Goal: Task Accomplishment & Management: Complete application form

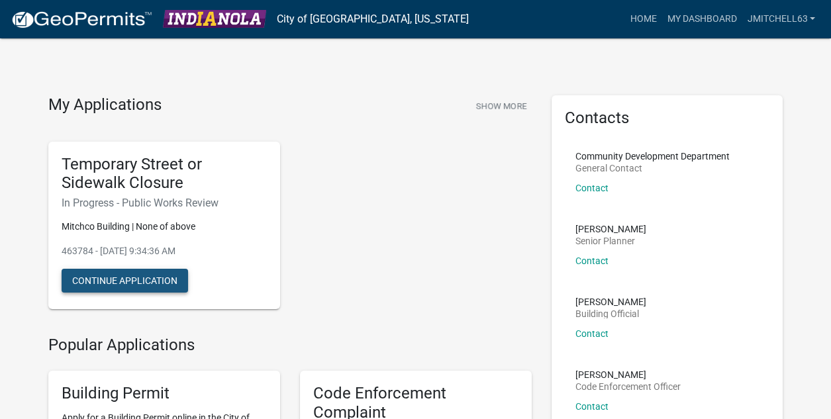
click at [114, 282] on button "Continue Application" at bounding box center [125, 281] width 126 height 24
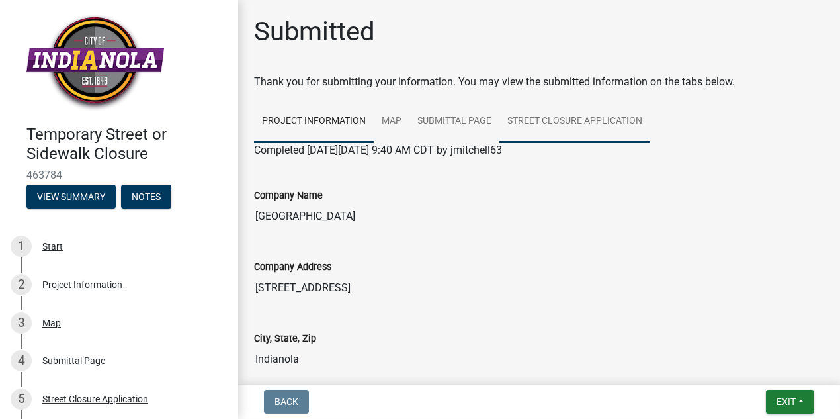
click at [559, 121] on link "Street Closure Application" at bounding box center [575, 122] width 151 height 42
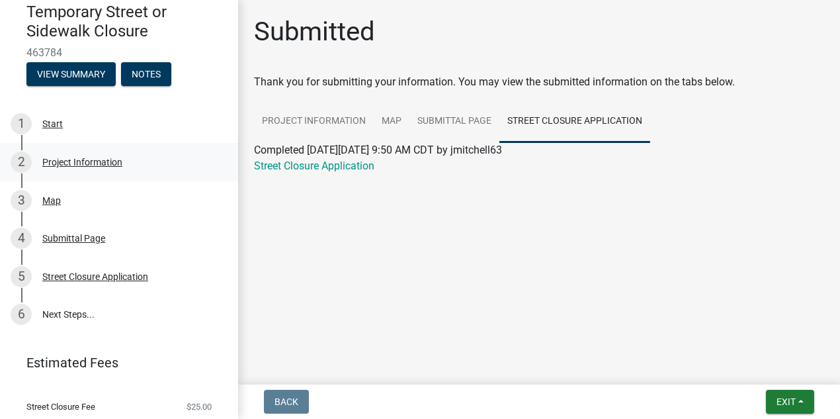
scroll to position [93, 0]
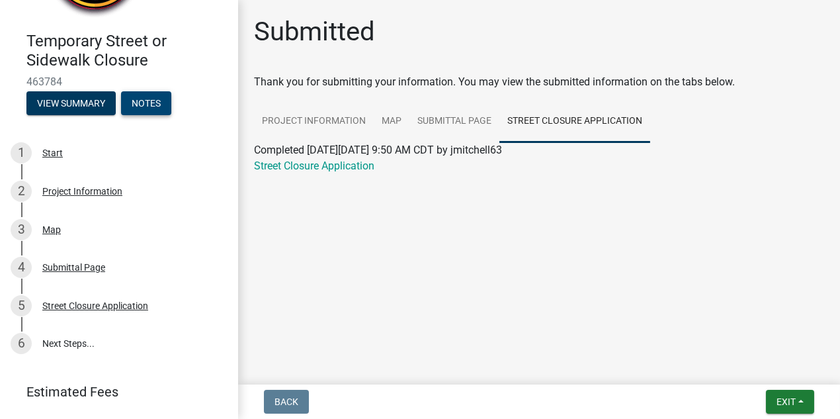
click at [150, 109] on button "Notes" at bounding box center [146, 103] width 50 height 24
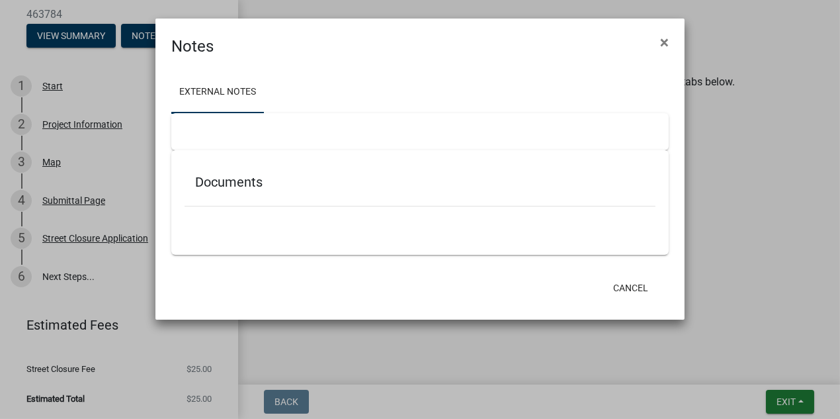
scroll to position [83, 0]
click at [664, 42] on span "×" at bounding box center [664, 42] width 9 height 19
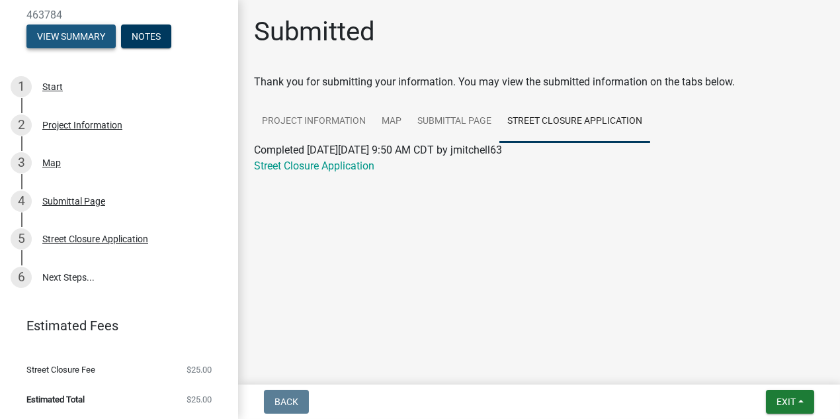
click at [41, 29] on button "View Summary" at bounding box center [70, 36] width 89 height 24
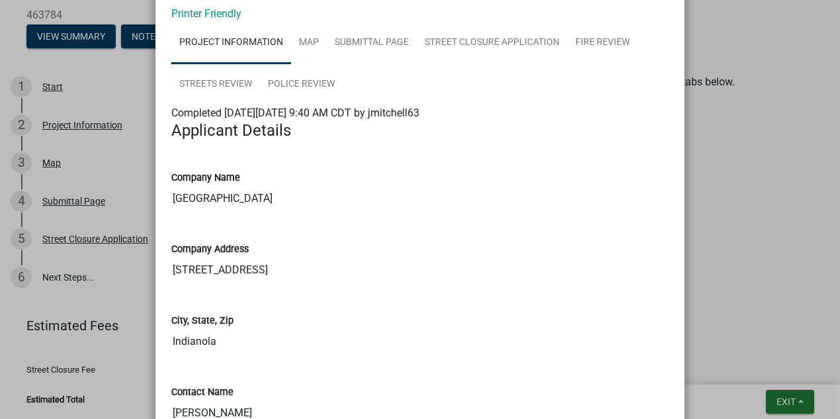
scroll to position [0, 0]
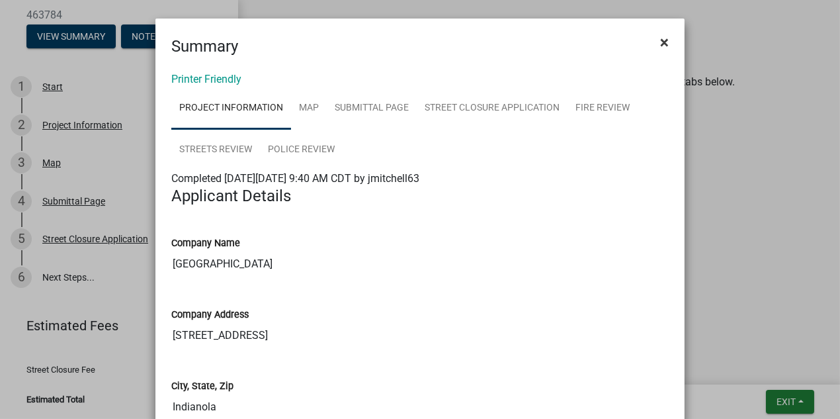
click at [660, 40] on span "×" at bounding box center [664, 42] width 9 height 19
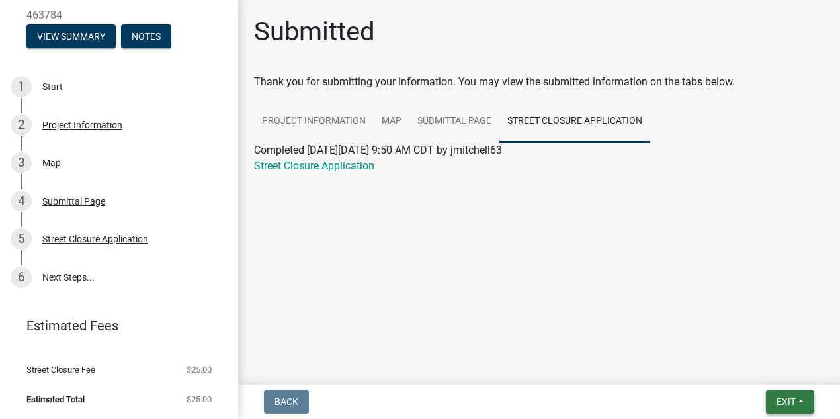
click at [792, 404] on span "Exit" at bounding box center [786, 401] width 19 height 11
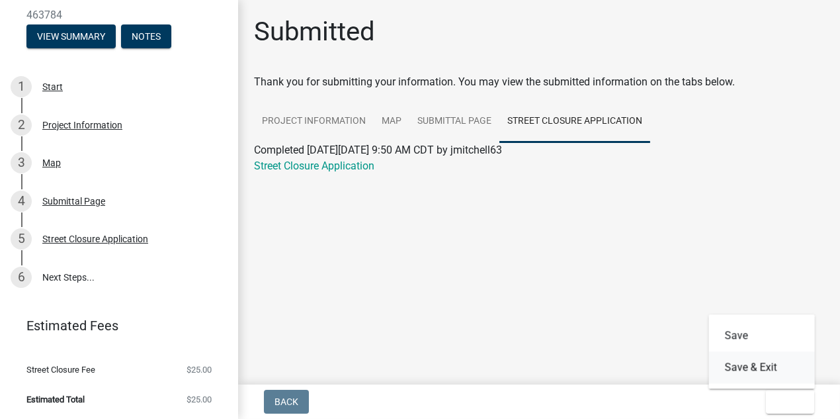
click at [747, 369] on button "Save & Exit" at bounding box center [762, 367] width 106 height 32
